Goal: Use online tool/utility: Utilize a website feature to perform a specific function

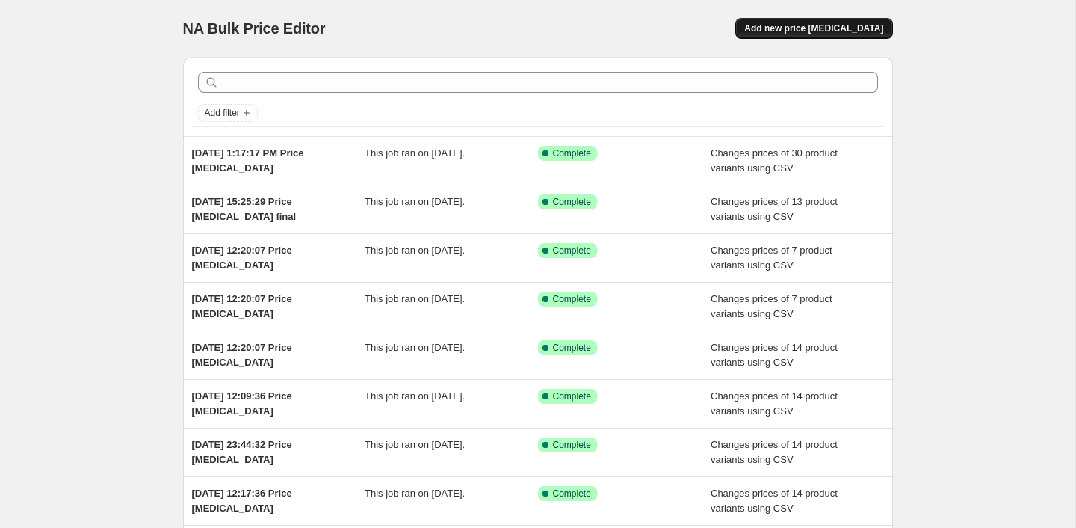
click at [853, 28] on span "Add new price [MEDICAL_DATA]" at bounding box center [814, 28] width 139 height 12
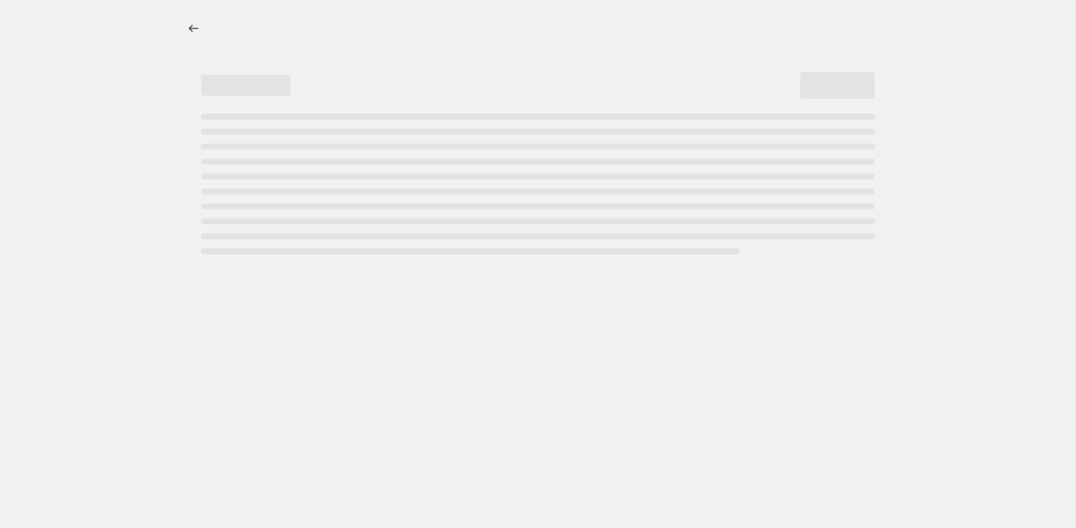
select select "percentage"
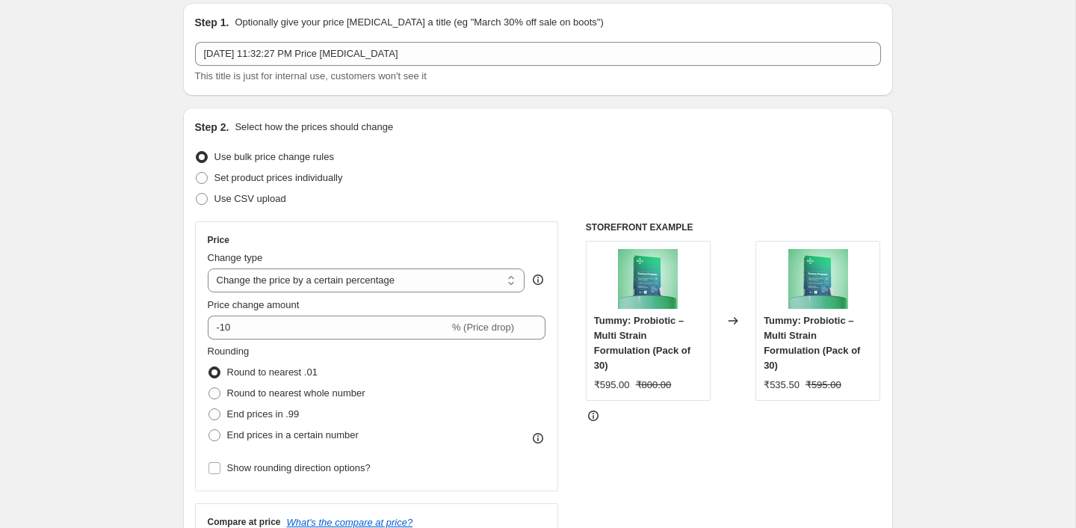
scroll to position [55, 0]
click at [250, 199] on span "Use CSV upload" at bounding box center [251, 196] width 72 height 11
click at [197, 192] on input "Use CSV upload" at bounding box center [196, 191] width 1 height 1
radio input "true"
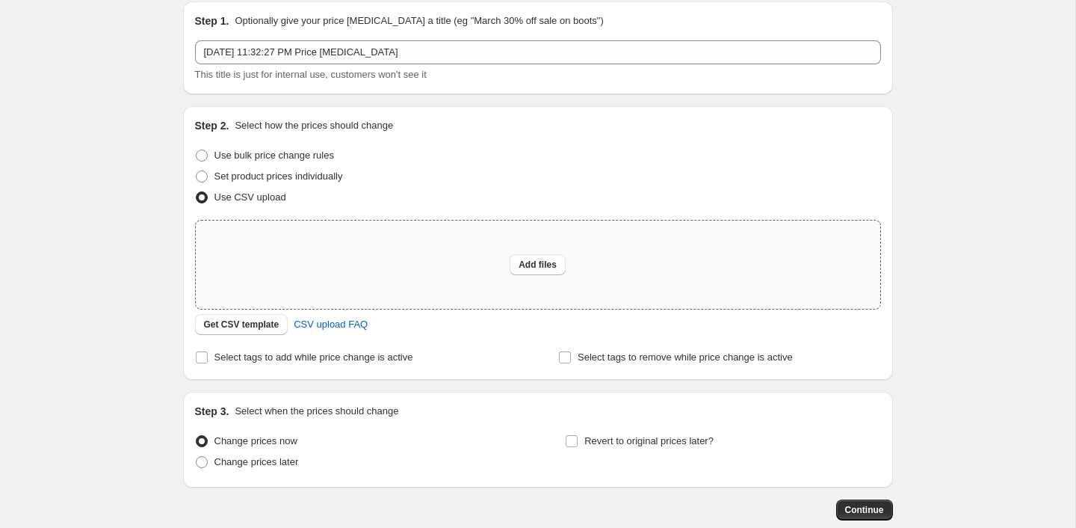
click at [435, 244] on div "Add files" at bounding box center [538, 265] width 685 height 88
type input "C:\fakepath\price change [DATE] Festive glow sale.csv"
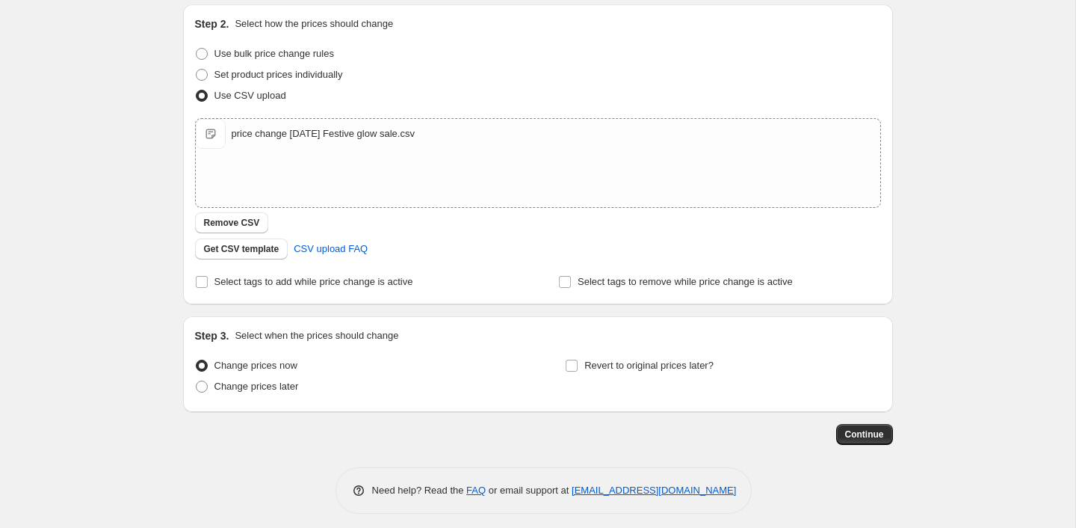
scroll to position [165, 0]
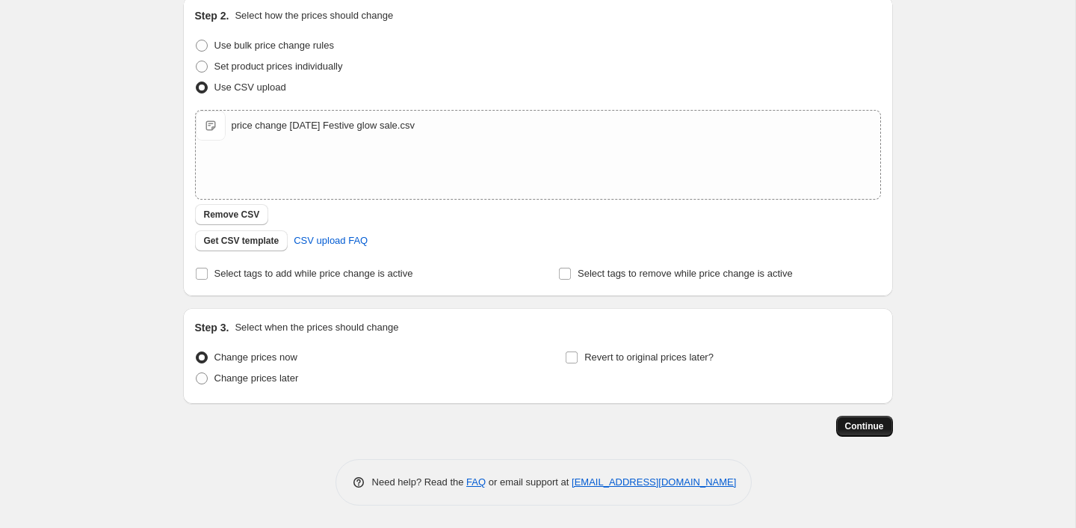
click at [853, 422] on span "Continue" at bounding box center [864, 426] width 39 height 12
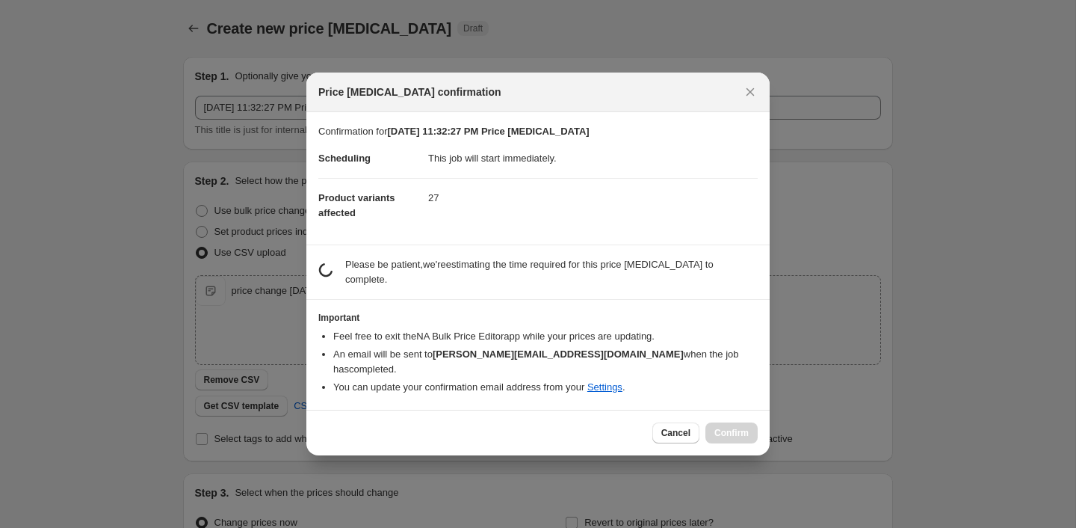
scroll to position [0, 0]
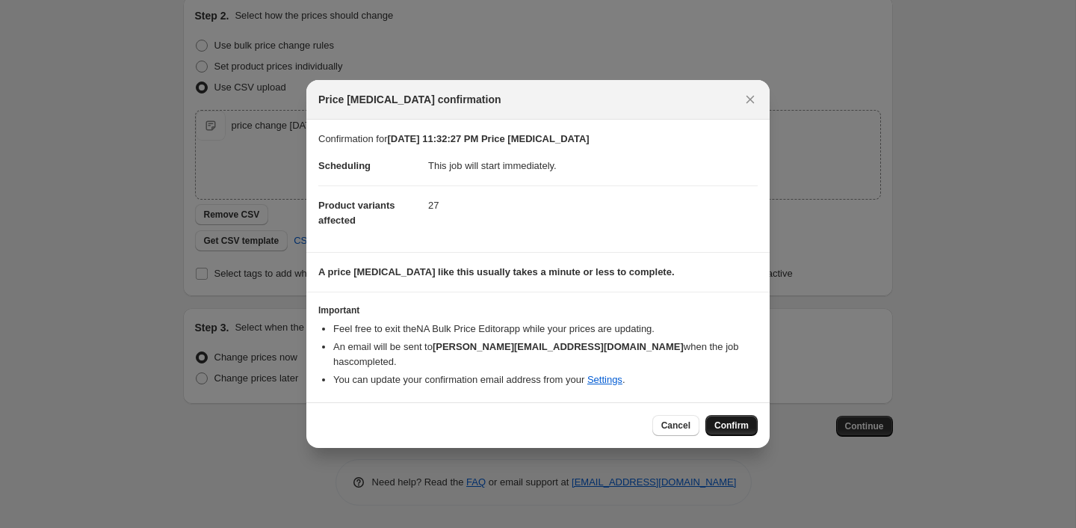
click at [738, 423] on span "Confirm" at bounding box center [732, 425] width 34 height 12
